Goal: Register for event/course

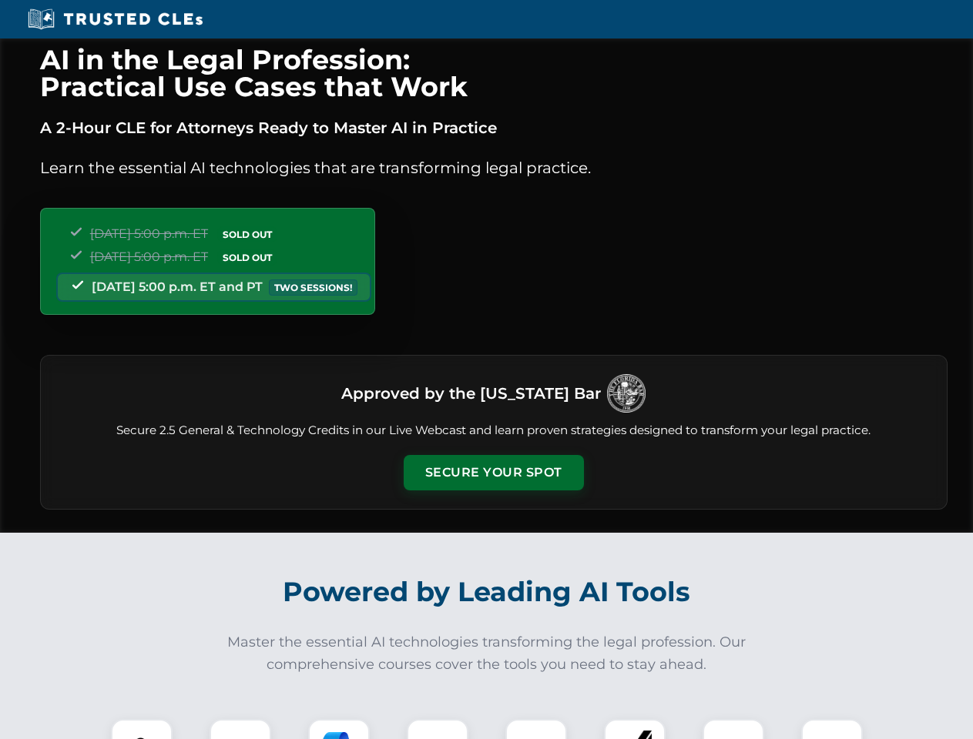
click at [493, 473] on button "Secure Your Spot" at bounding box center [494, 472] width 180 height 35
click at [142, 729] on img at bounding box center [141, 750] width 45 height 45
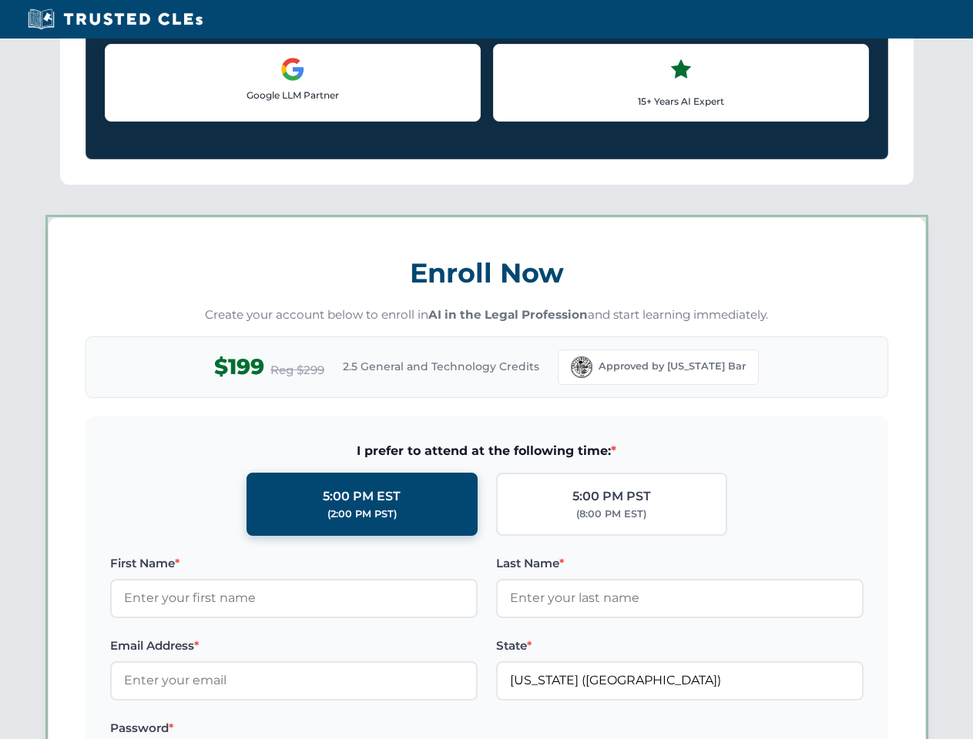
click at [339, 729] on label "Password *" at bounding box center [293, 728] width 367 height 18
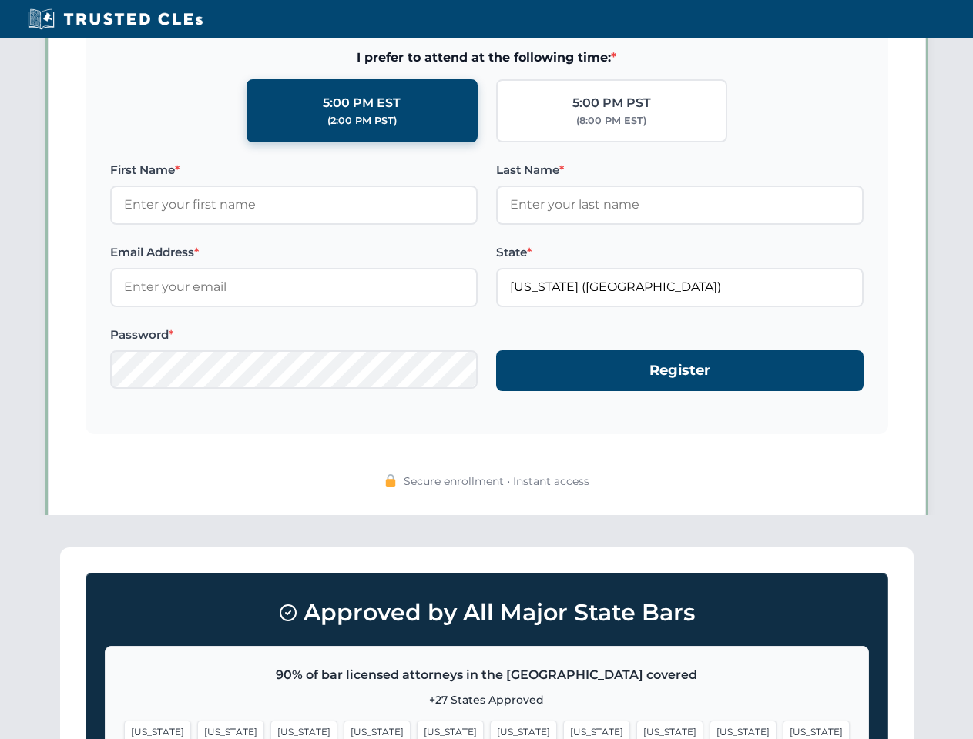
click at [709, 729] on span "[US_STATE]" at bounding box center [742, 732] width 67 height 22
